Goal: Transaction & Acquisition: Purchase product/service

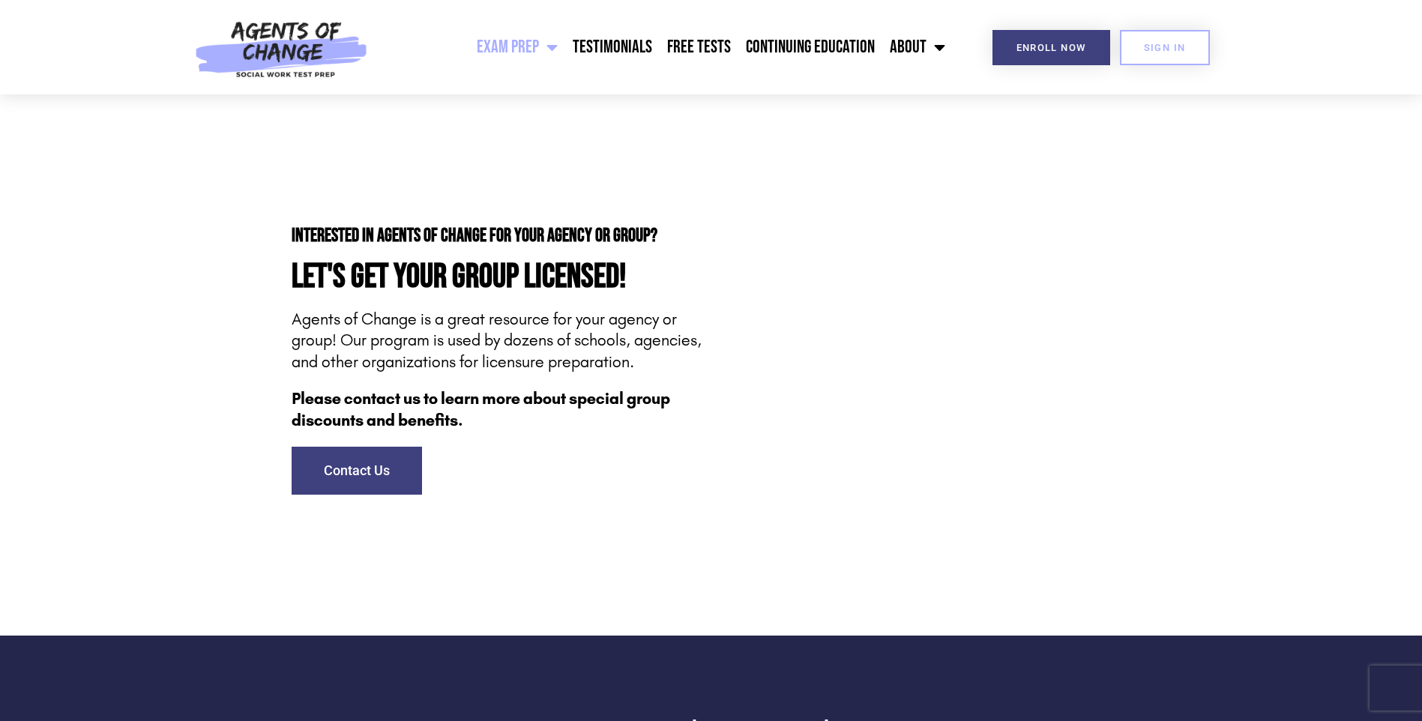
scroll to position [4498, 0]
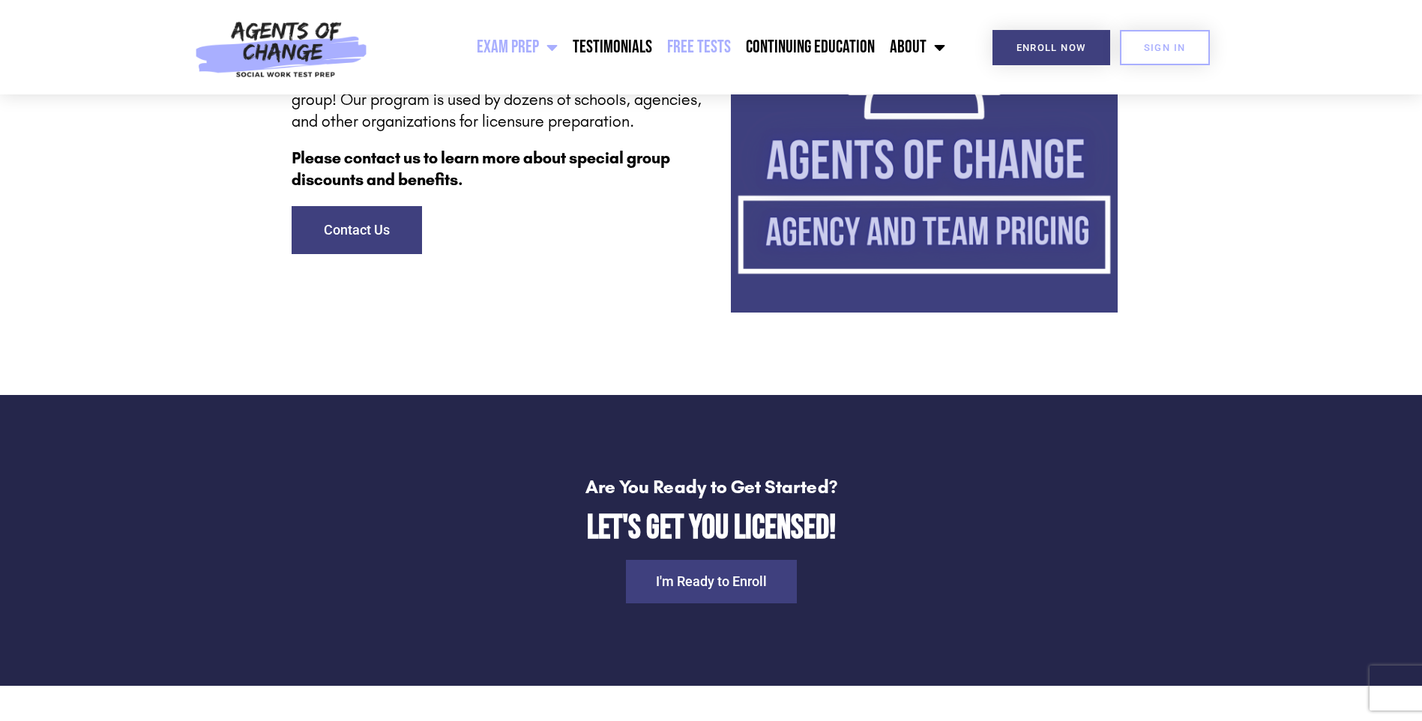
click at [693, 40] on link "Free Tests" at bounding box center [699, 46] width 79 height 37
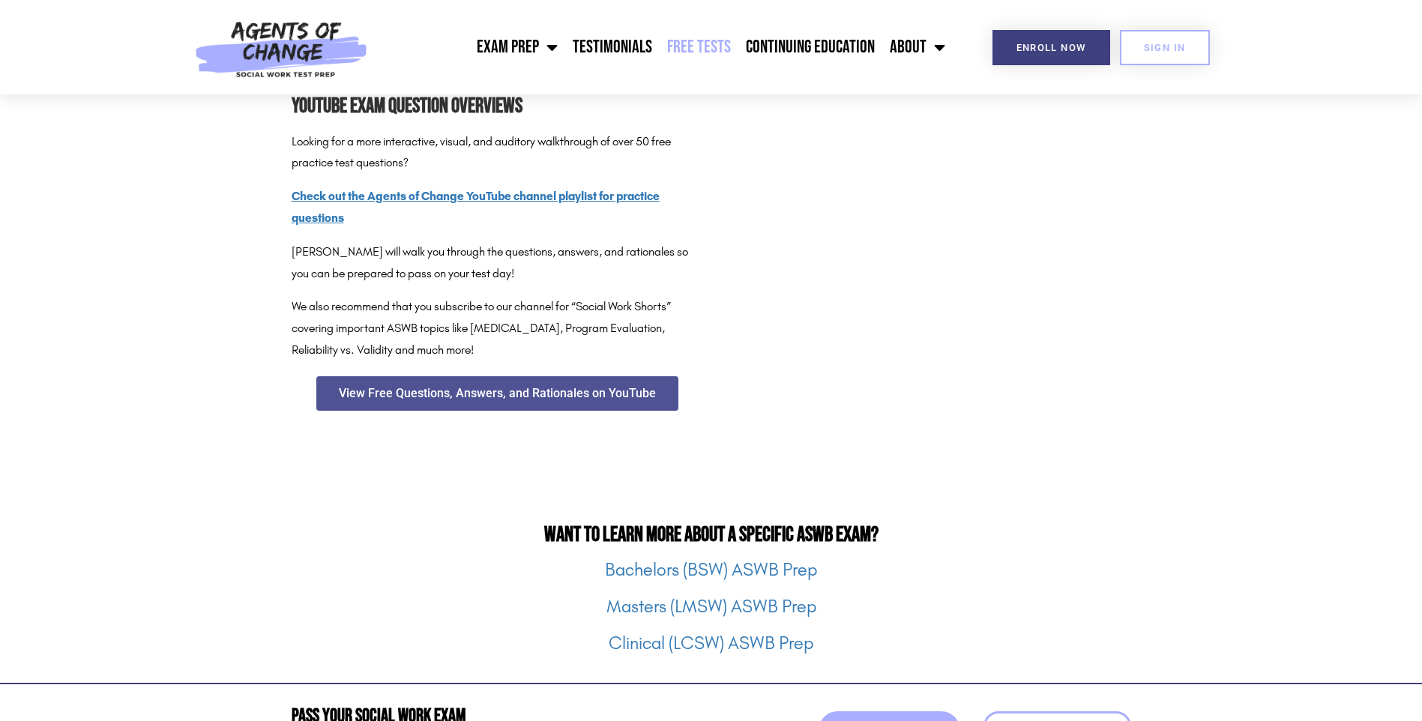
scroll to position [1649, 0]
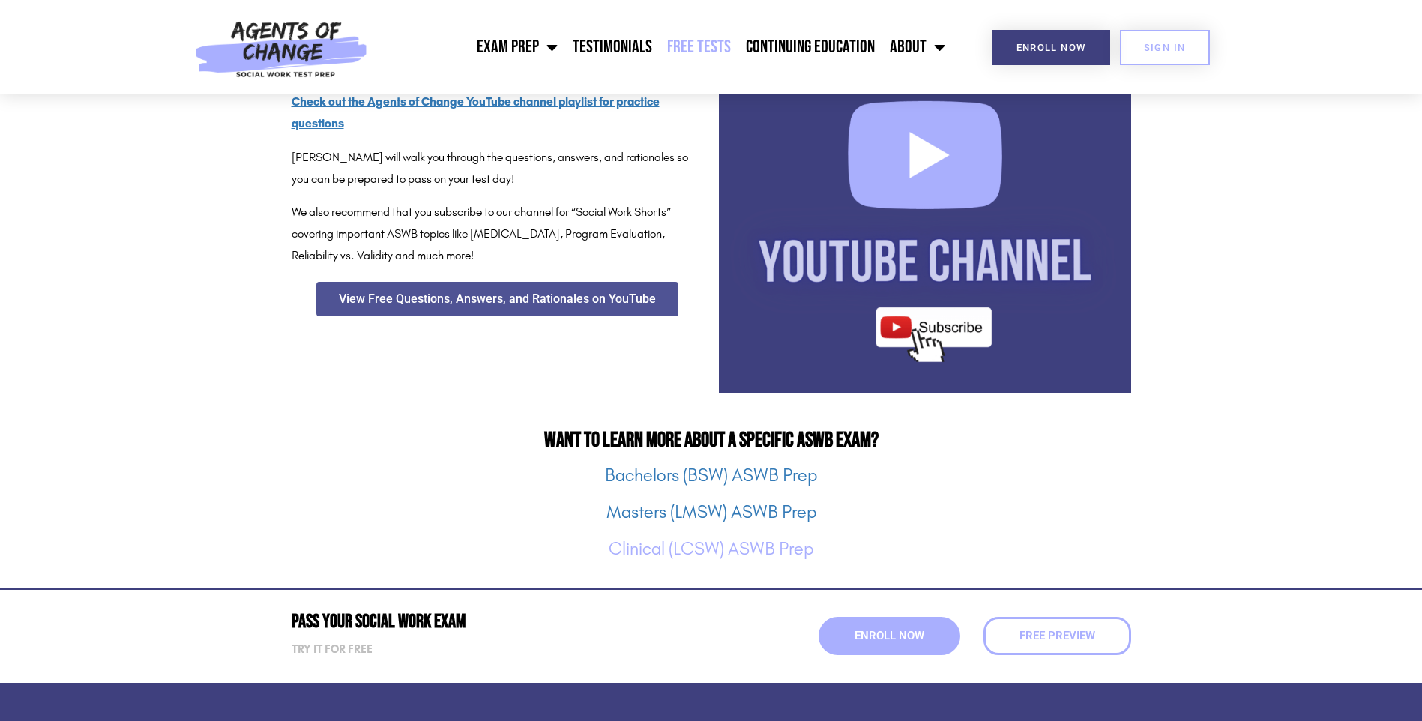
click at [732, 544] on link "Clinical (LCSW) ASWB Prep" at bounding box center [711, 548] width 205 height 21
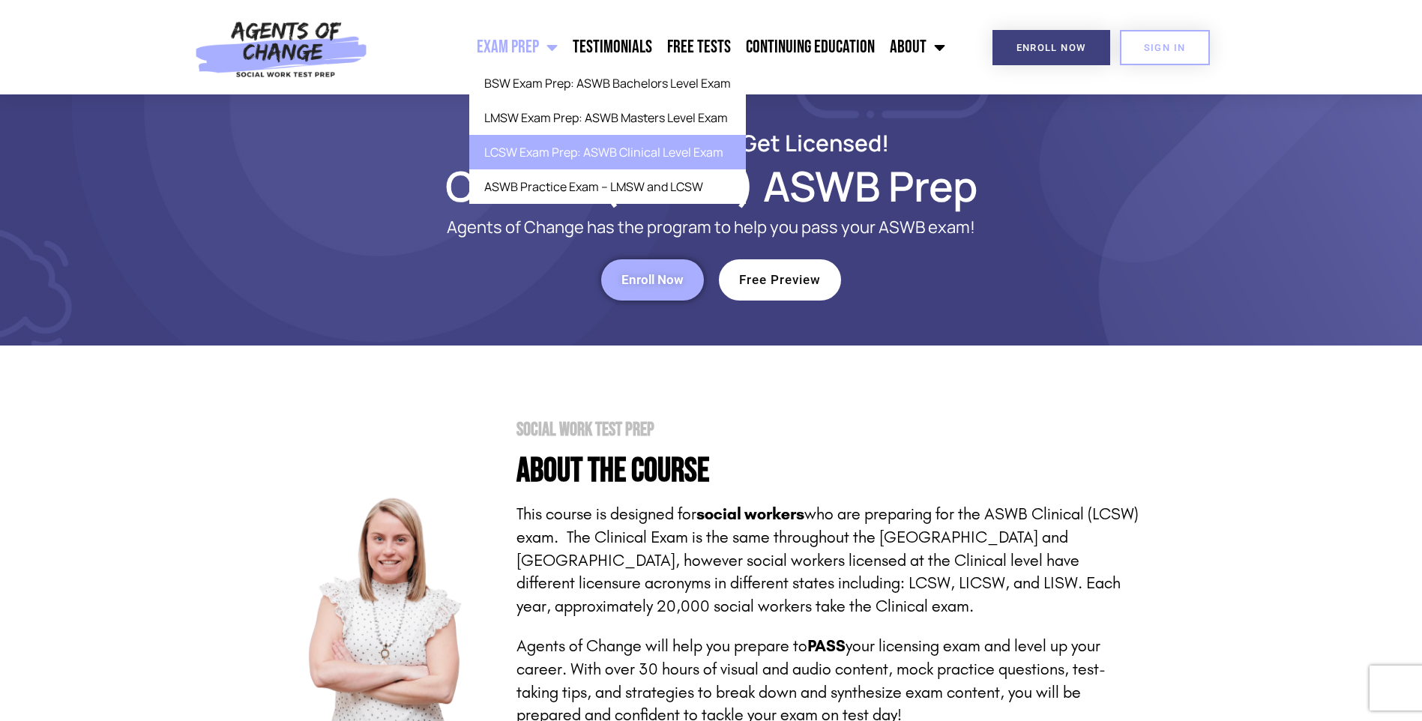
drag, startPoint x: 444, startPoint y: 386, endPoint x: 448, endPoint y: 379, distance: 7.7
click at [444, 385] on section "Social Work Test Prep About the Course This course is designed for social worke…" at bounding box center [711, 625] width 1422 height 559
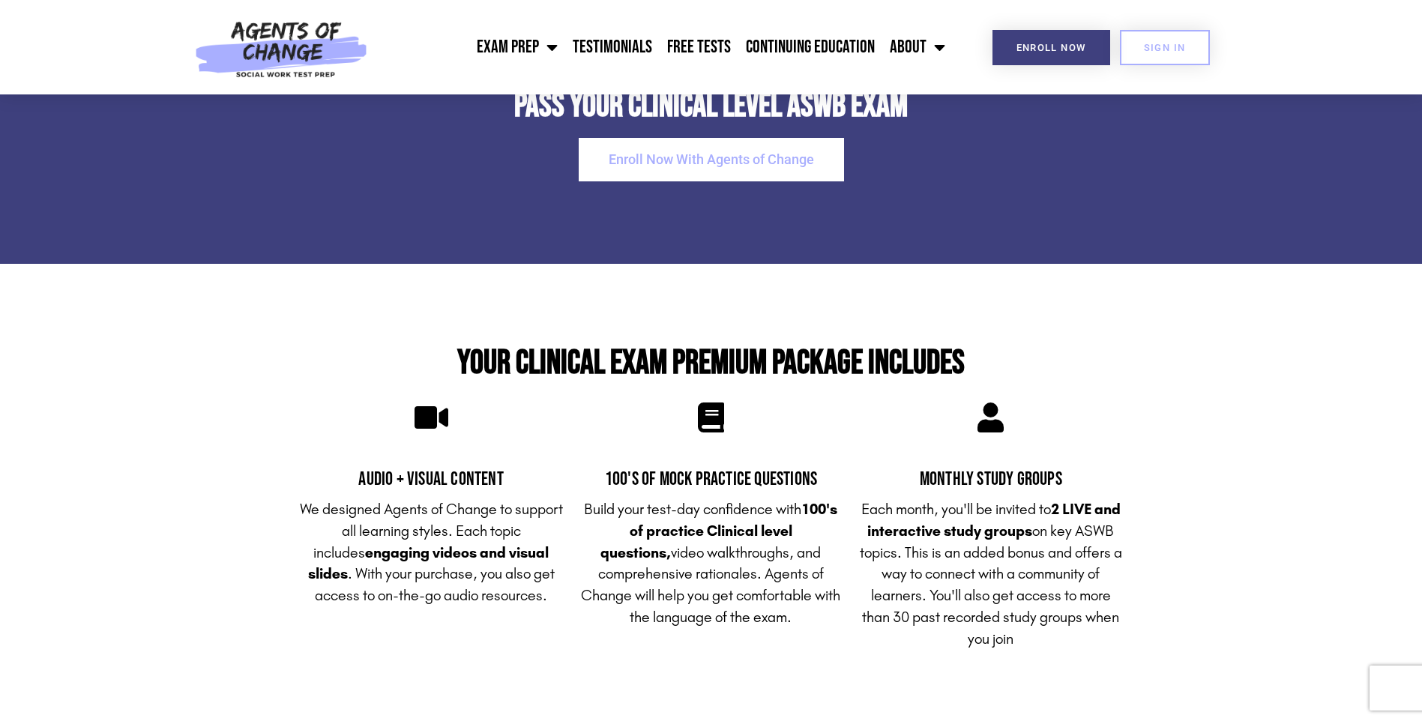
scroll to position [3073, 0]
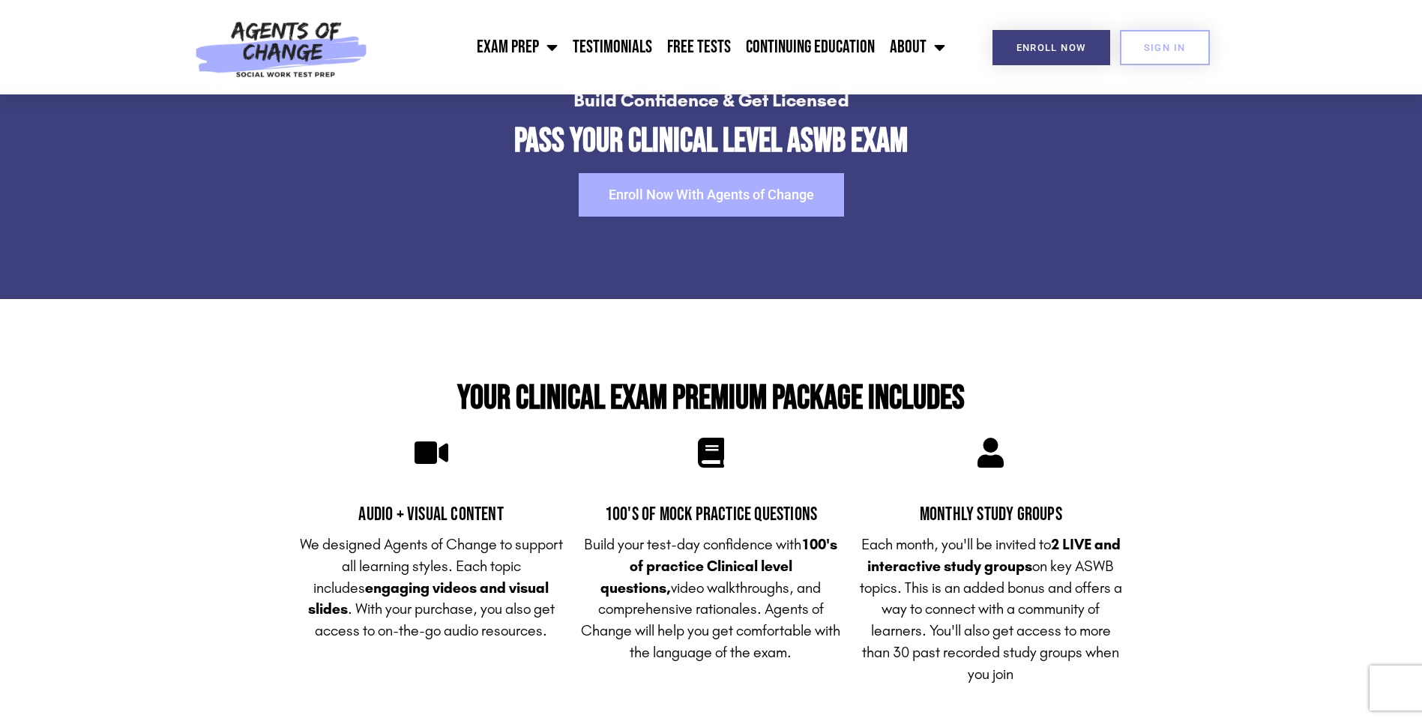
click at [734, 192] on span "Enroll Now With Agents of Change" at bounding box center [711, 194] width 205 height 13
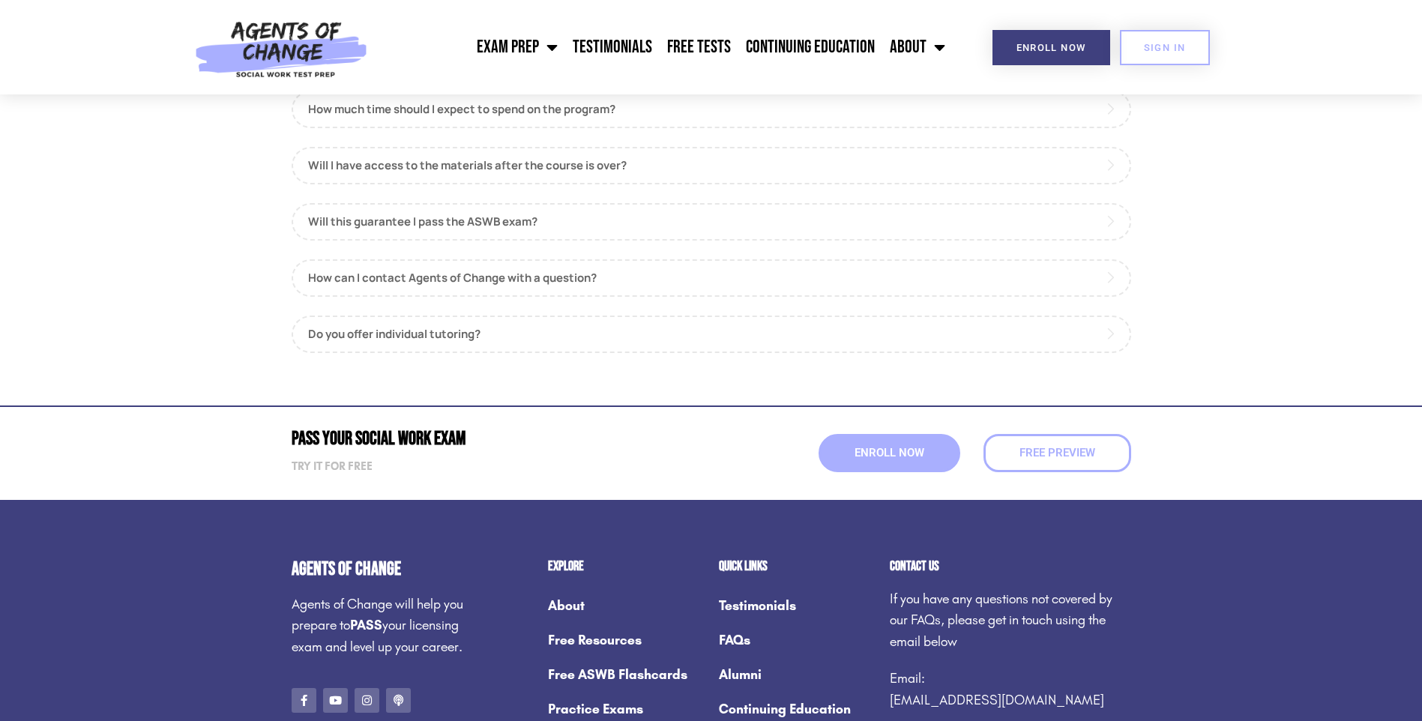
scroll to position [1799, 0]
